Goal: Task Accomplishment & Management: Manage account settings

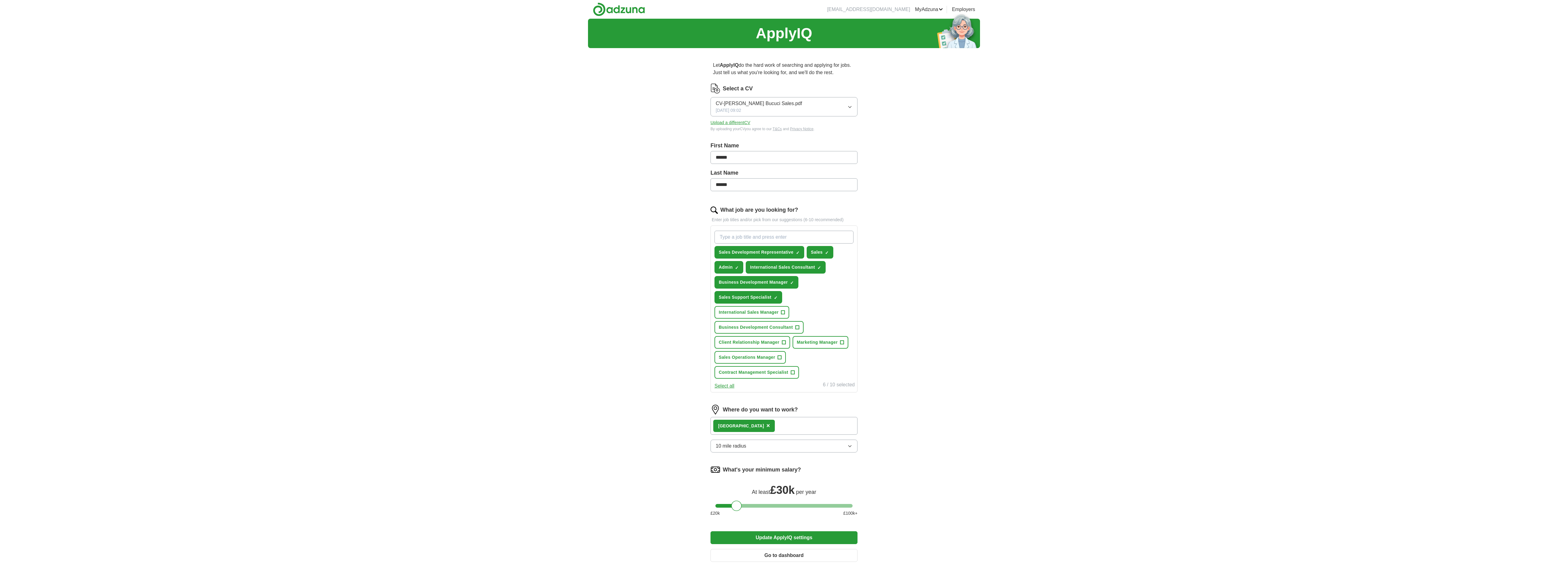
click at [784, 188] on div "ApplyIQ Let ApplyIQ do the hard work of searching and applying for jobs. Just t…" at bounding box center [784, 312] width 1568 height 587
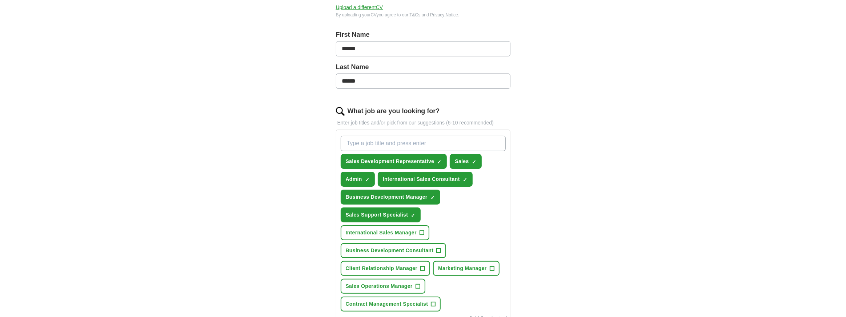
scroll to position [160, 0]
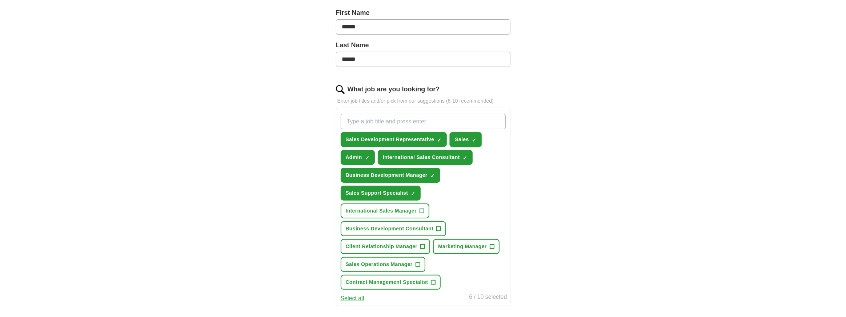
click at [0, 0] on span "×" at bounding box center [0, 0] width 0 height 0
click at [467, 155] on button "International Sales Consultant ✓ ×" at bounding box center [425, 157] width 95 height 15
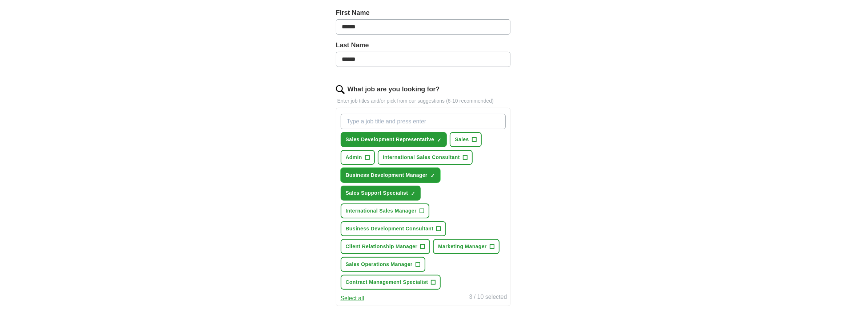
click at [0, 0] on span "×" at bounding box center [0, 0] width 0 height 0
drag, startPoint x: 413, startPoint y: 192, endPoint x: 422, endPoint y: 191, distance: 8.9
click at [0, 0] on span "×" at bounding box center [0, 0] width 0 height 0
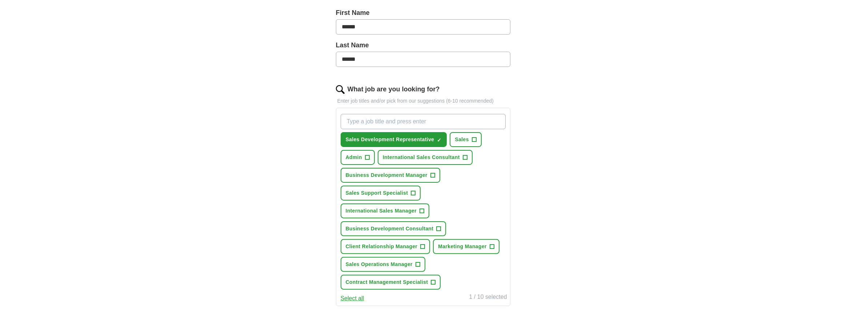
click at [437, 121] on input "What job are you looking for?" at bounding box center [423, 121] width 165 height 15
paste input "Business Development Representative"
type input "Business Development Representative"
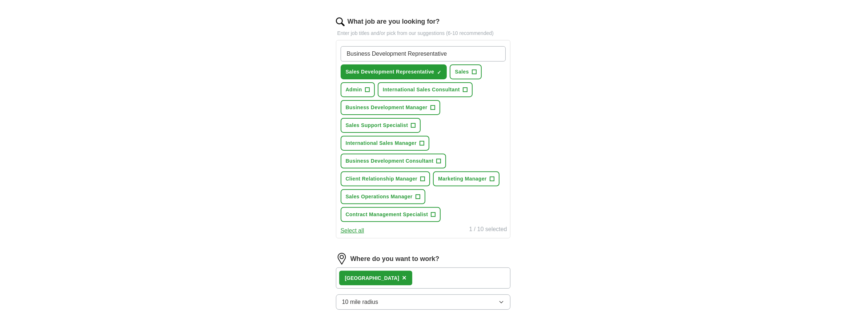
scroll to position [227, 0]
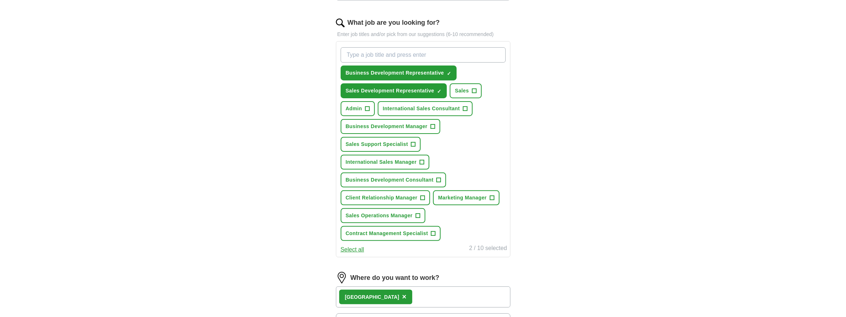
click at [420, 53] on input "What job are you looking for?" at bounding box center [423, 54] width 165 height 15
paste input "Graduate Sales Executive"
type input "Graduate Sales Executive"
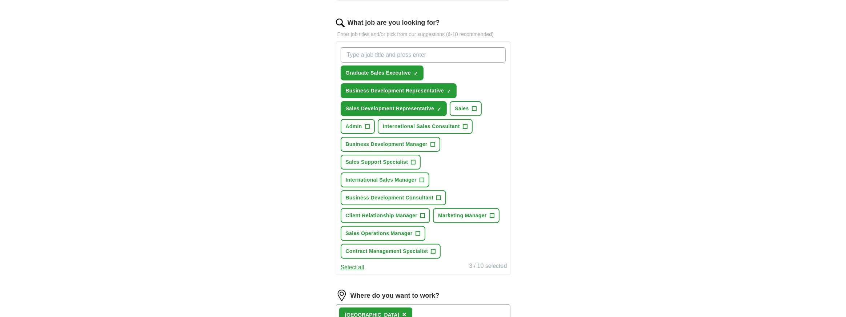
click at [425, 50] on input "What job are you looking for?" at bounding box center [423, 54] width 165 height 15
paste input "Sales Executive"
type input "Sales Executive"
click at [422, 53] on input "What job are you looking for?" at bounding box center [423, 54] width 165 height 15
paste input "Account Executive (Junior)"
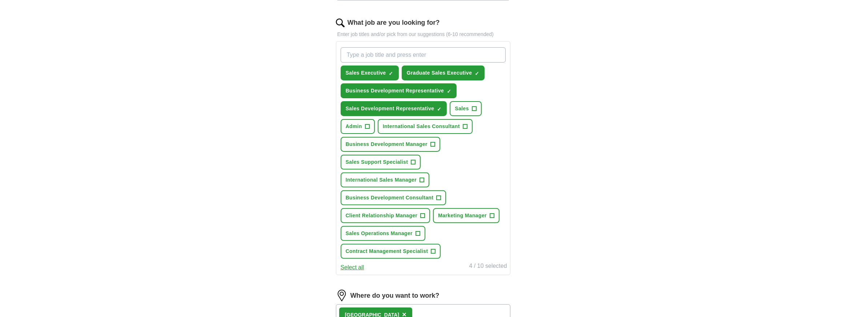
type input "Account Executive (Junior)"
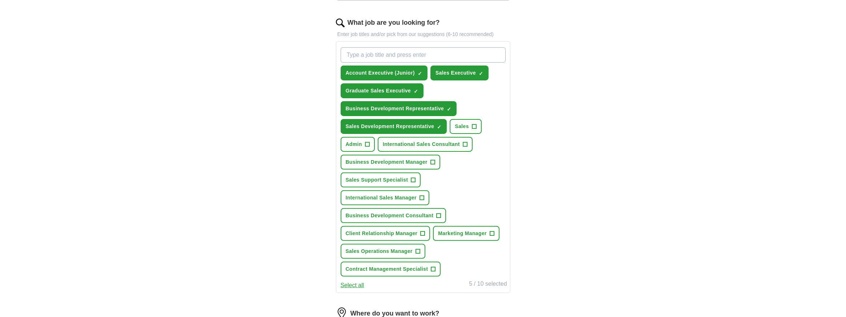
click at [450, 52] on input "What job are you looking for?" at bounding box center [423, 54] width 165 height 15
paste input "Sales Support Specialist"
type input "Sales Support Specialist"
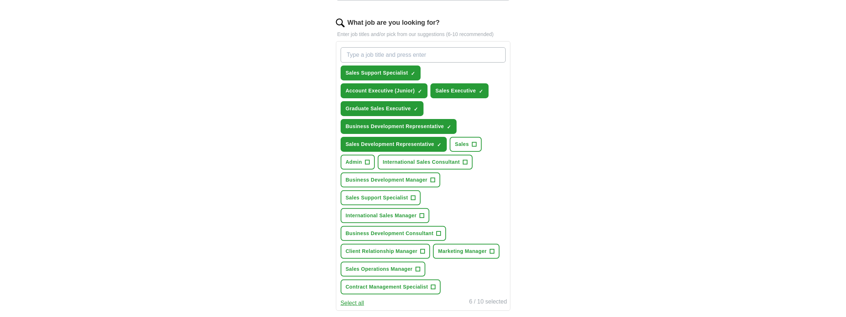
paste input "Sales Administrator"
type input "Sales Administrator"
click at [406, 57] on input "What job are you looking for?" at bounding box center [423, 55] width 165 height 15
paste input "Customer Success Executive"
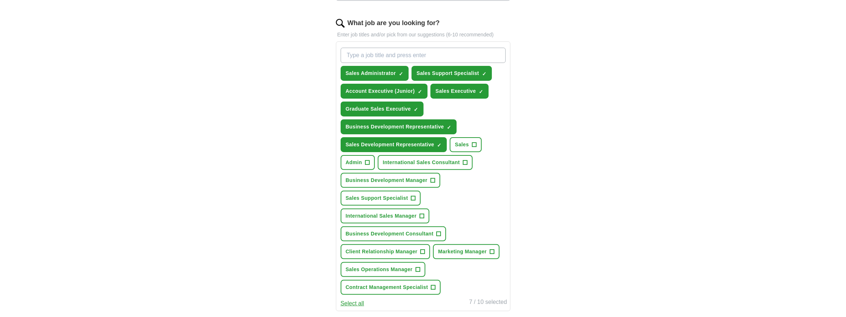
type input "Customer Success Executive"
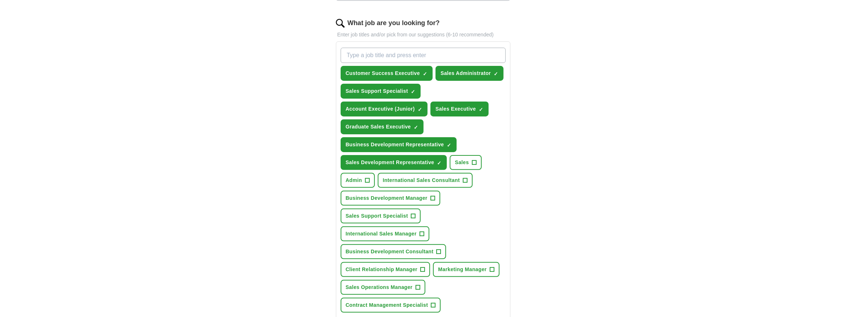
paste input "Client Relationship Executive"
type input "Client Relationship Executive"
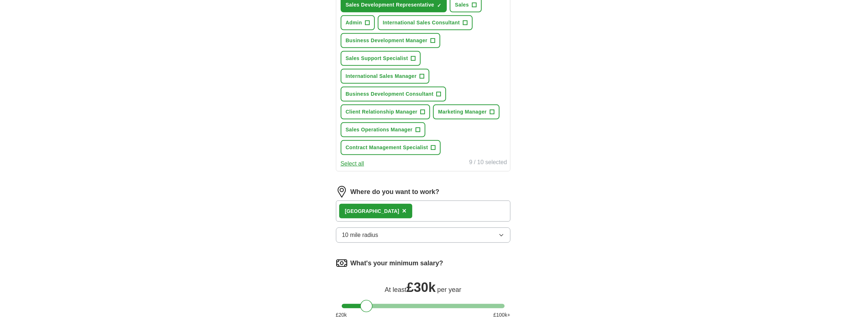
scroll to position [426, 0]
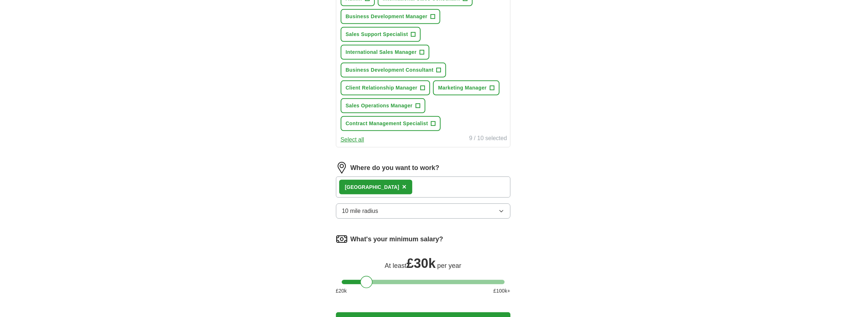
click at [365, 283] on div at bounding box center [366, 282] width 12 height 12
click at [423, 208] on button "10 mile radius" at bounding box center [423, 210] width 175 height 15
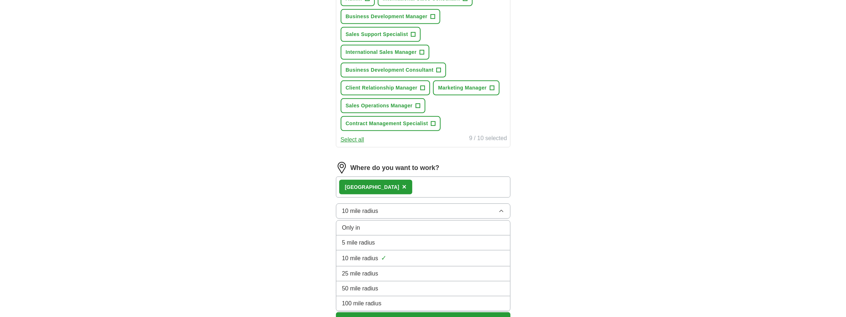
click at [384, 270] on div "25 mile radius" at bounding box center [423, 273] width 162 height 9
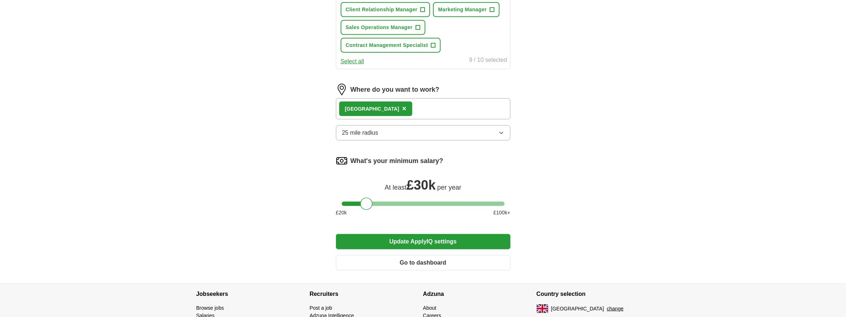
scroll to position [506, 0]
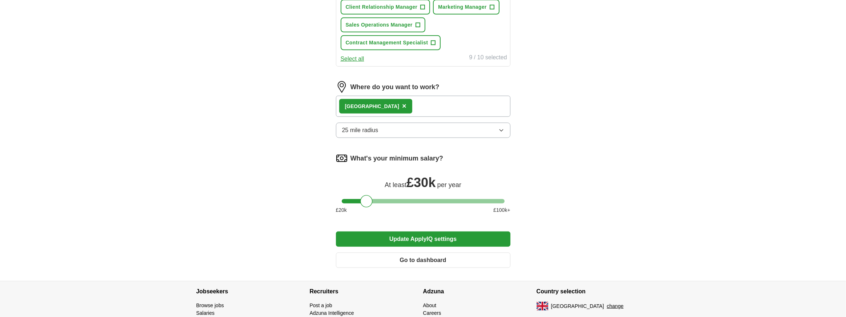
click at [450, 234] on button "Update ApplyIQ settings" at bounding box center [423, 238] width 175 height 15
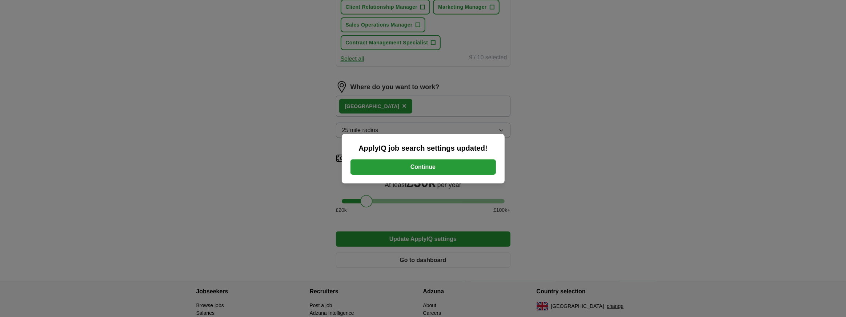
click at [427, 170] on button "Continue" at bounding box center [423, 166] width 145 height 15
